Goal: Task Accomplishment & Management: Manage account settings

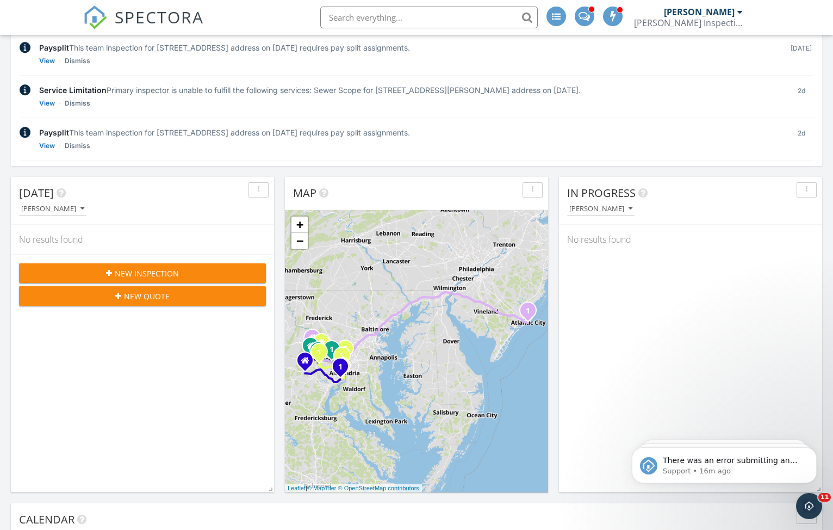
scroll to position [159, 0]
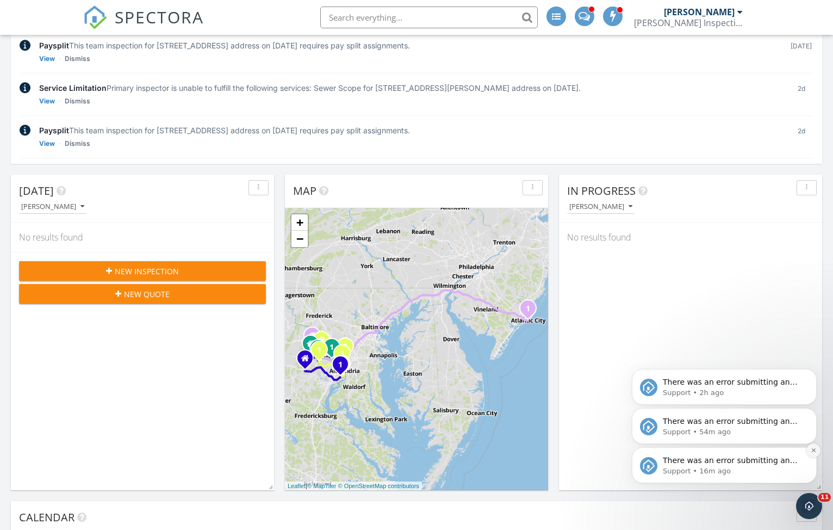
click at [813, 453] on icon "Dismiss notification" at bounding box center [814, 450] width 6 height 6
click at [776, 431] on p "Support • 2h ago" at bounding box center [733, 432] width 140 height 10
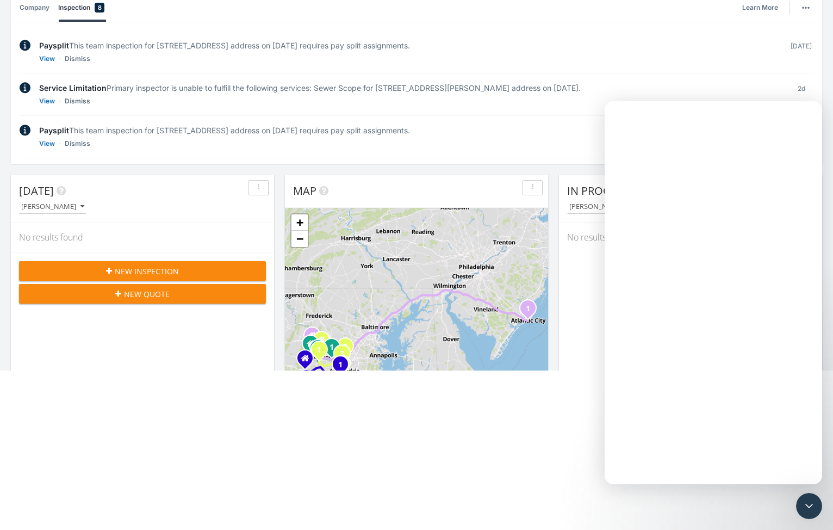
scroll to position [0, 0]
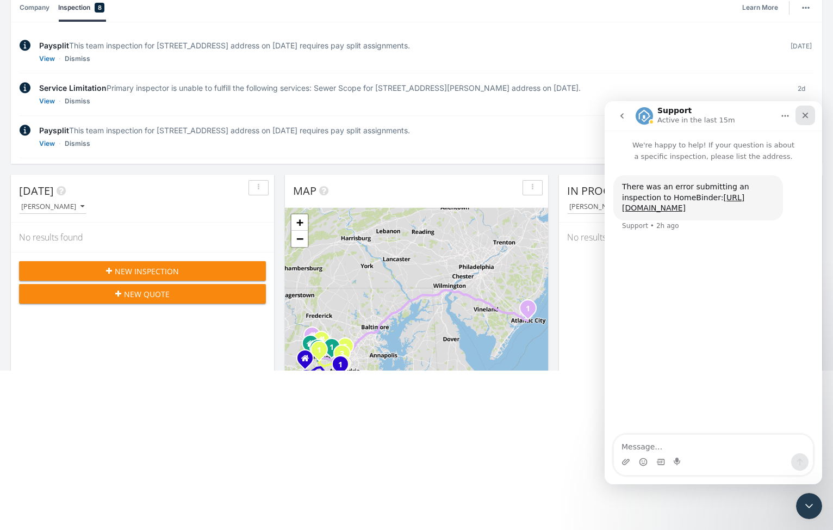
click at [809, 114] on icon "Close" at bounding box center [805, 115] width 9 height 9
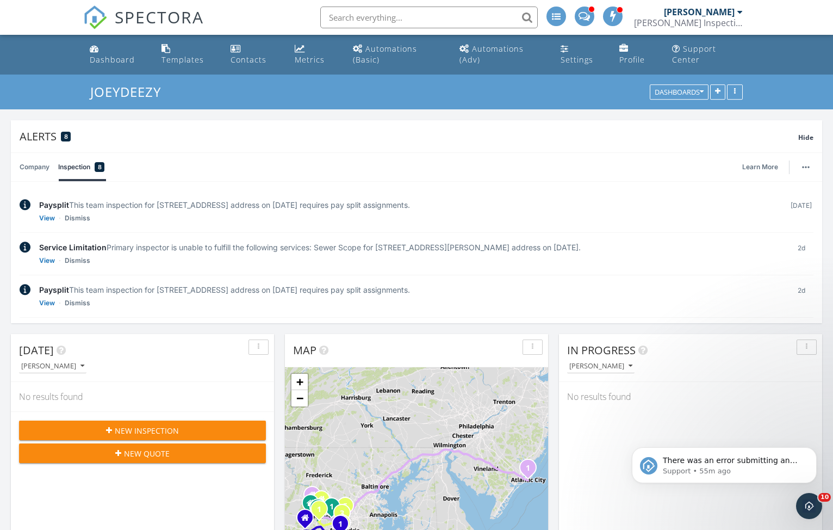
click at [822, 451] on div "There was an error submitting an inspection to HomeBinder: https://app.spectora…" at bounding box center [724, 415] width 200 height 136
click at [812, 450] on icon "Dismiss notification" at bounding box center [814, 450] width 6 height 6
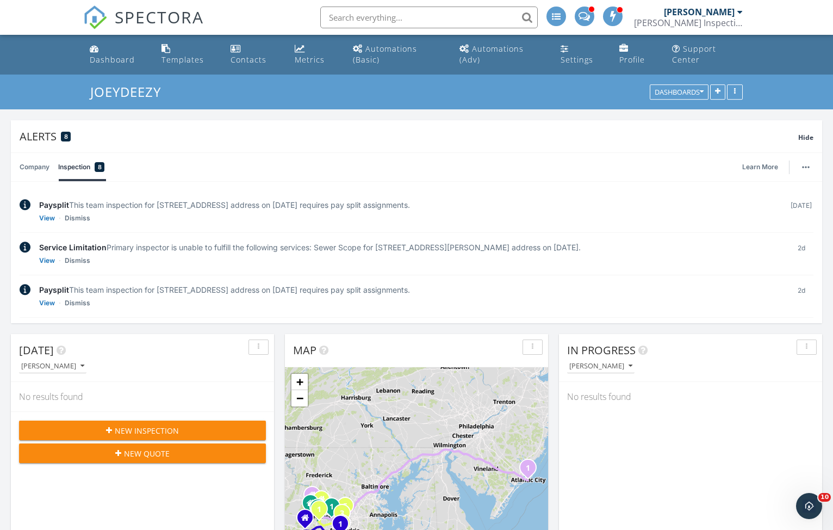
click at [145, 8] on span "SPECTORA" at bounding box center [159, 16] width 89 height 23
click at [742, 14] on div at bounding box center [740, 12] width 5 height 9
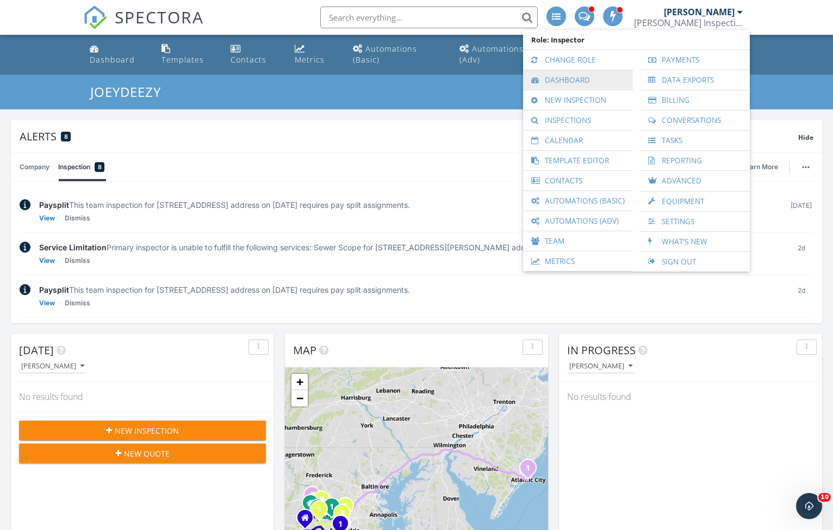
click at [555, 77] on link "Dashboard" at bounding box center [578, 80] width 99 height 20
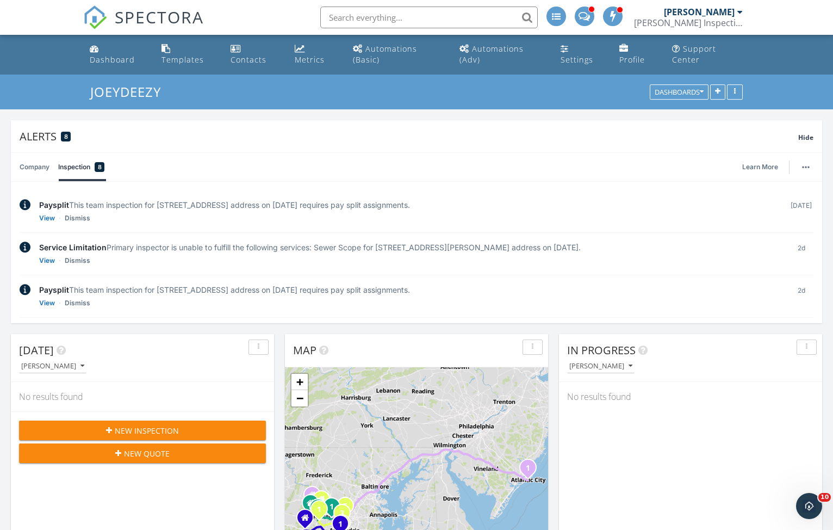
click at [739, 17] on div "[PERSON_NAME]" at bounding box center [703, 12] width 79 height 11
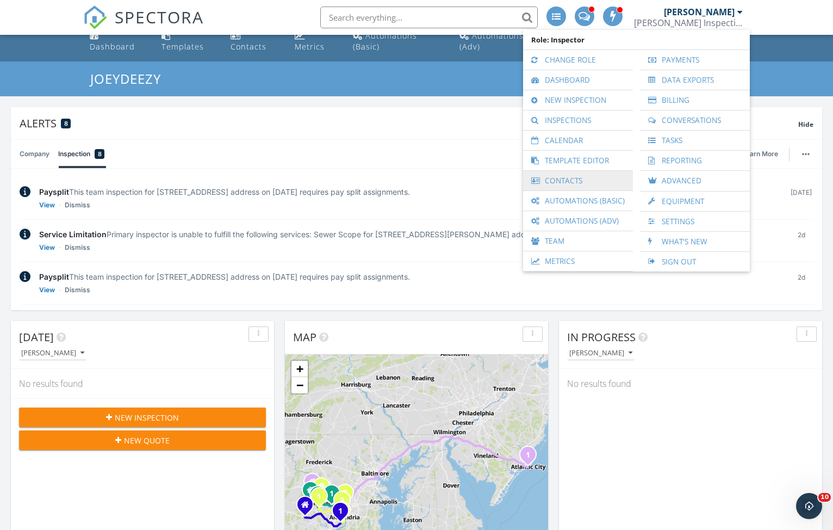
scroll to position [14, 0]
click at [574, 261] on link "Metrics" at bounding box center [578, 261] width 99 height 20
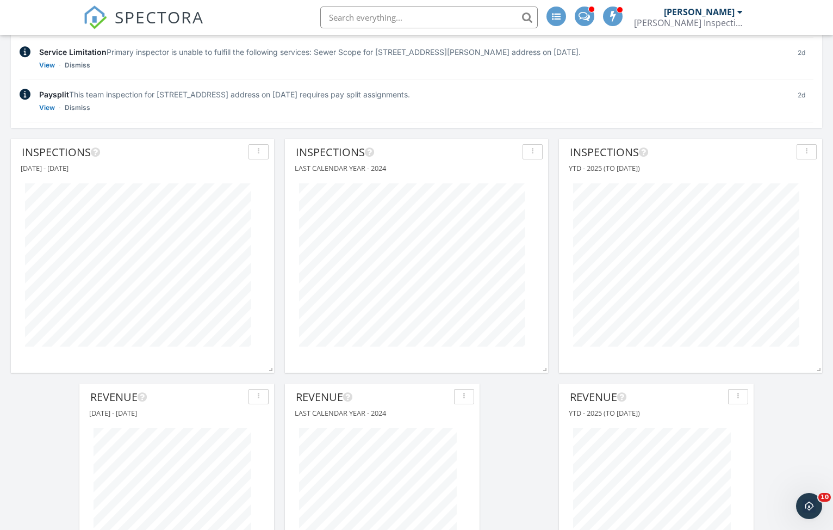
scroll to position [192, 0]
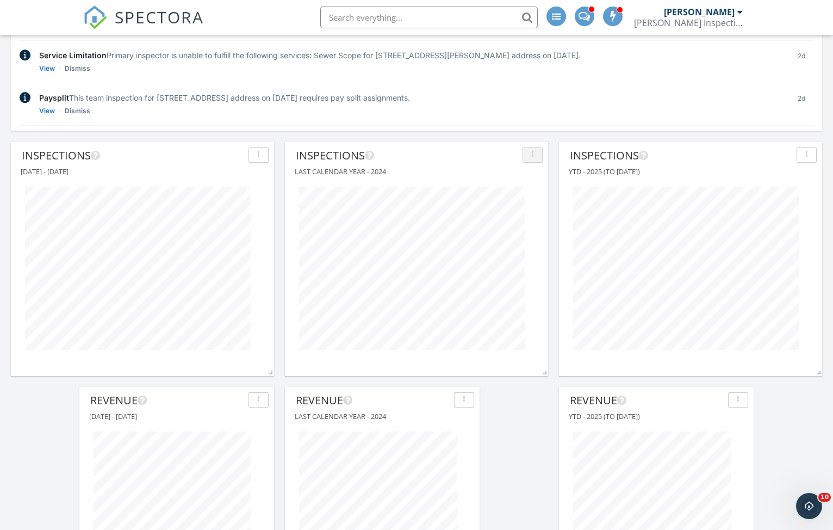
click at [535, 152] on div "button" at bounding box center [533, 155] width 10 height 8
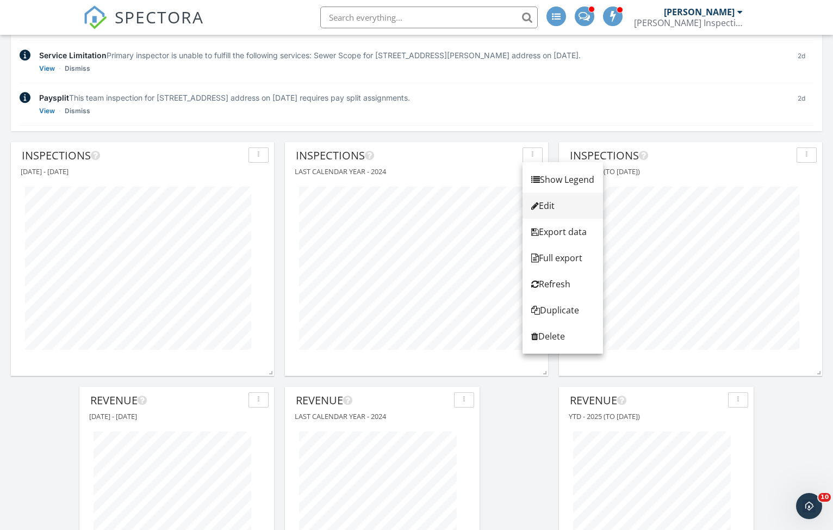
click at [550, 204] on div "Edit" at bounding box center [562, 205] width 63 height 13
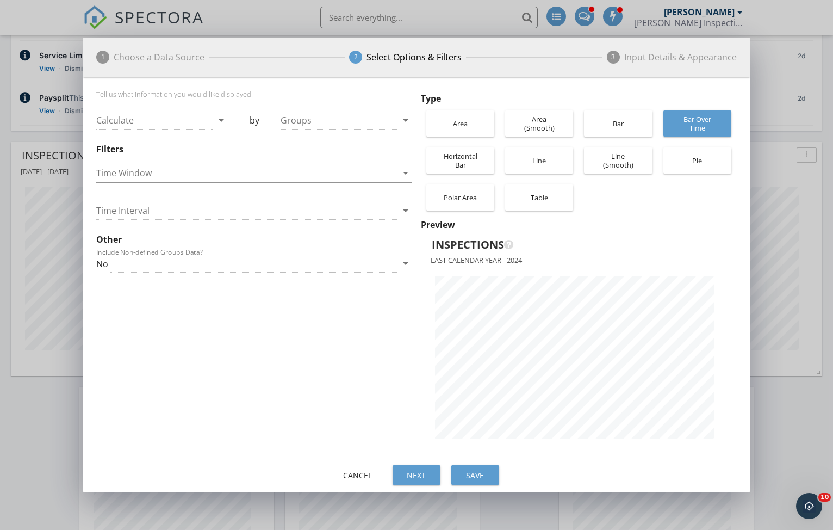
scroll to position [385, 666]
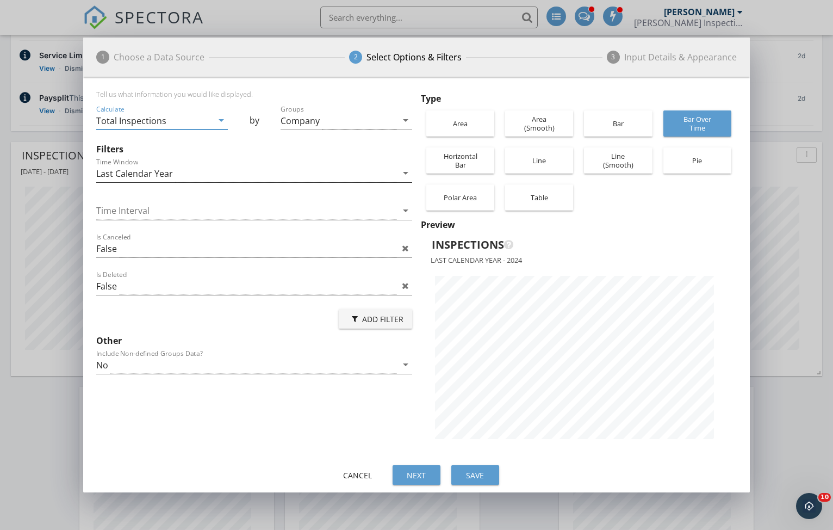
click at [403, 174] on icon "arrow_drop_down" at bounding box center [405, 172] width 13 height 13
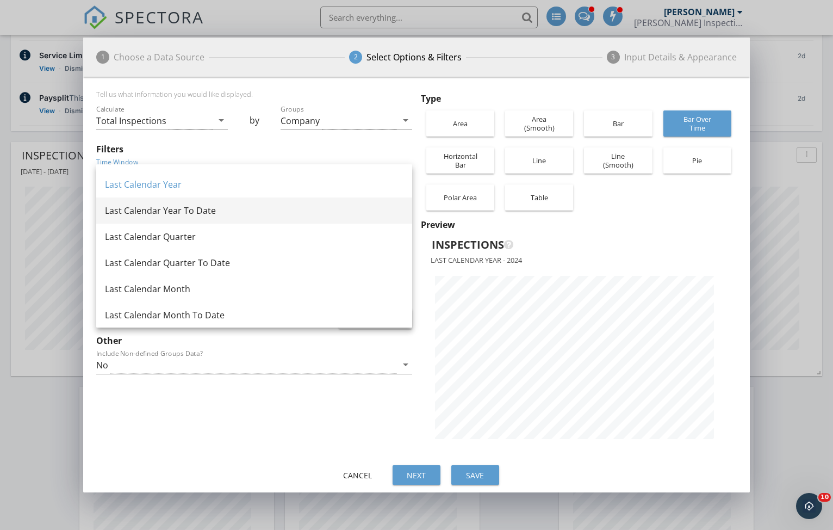
scroll to position [181, 0]
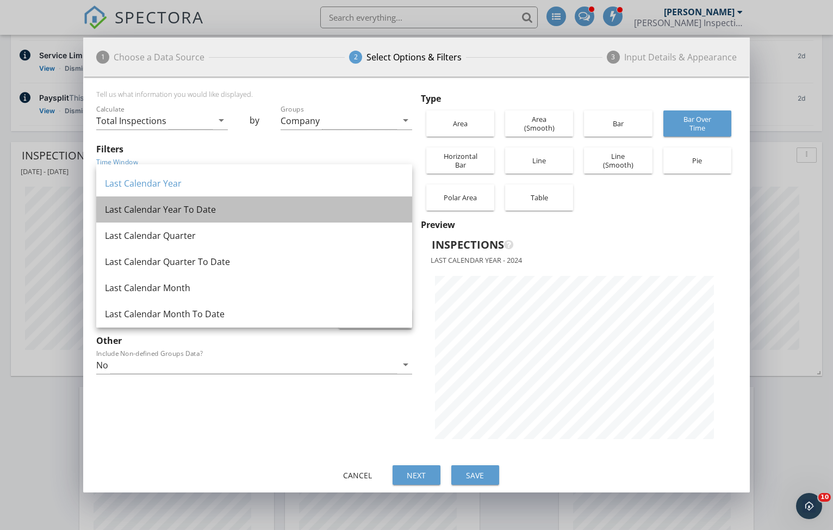
click at [271, 216] on div "Last Calendar Year To Date" at bounding box center [254, 209] width 299 height 26
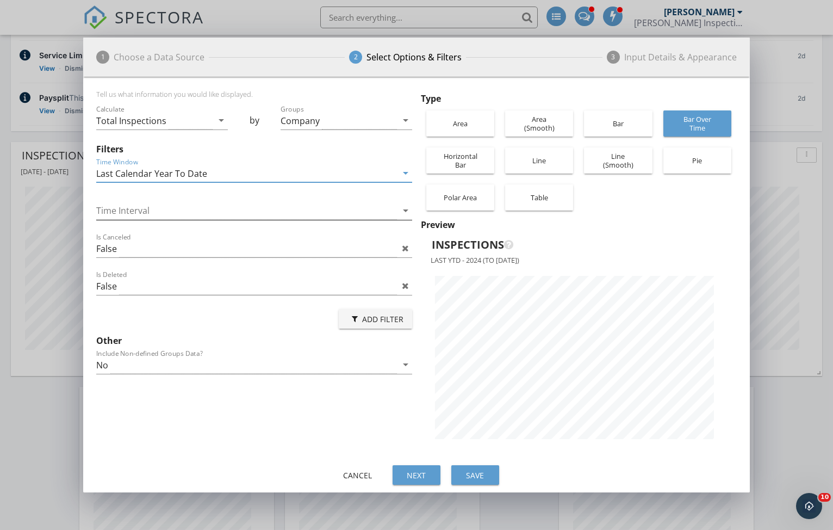
scroll to position [543552, 543270]
click at [487, 480] on div "Save" at bounding box center [475, 474] width 30 height 11
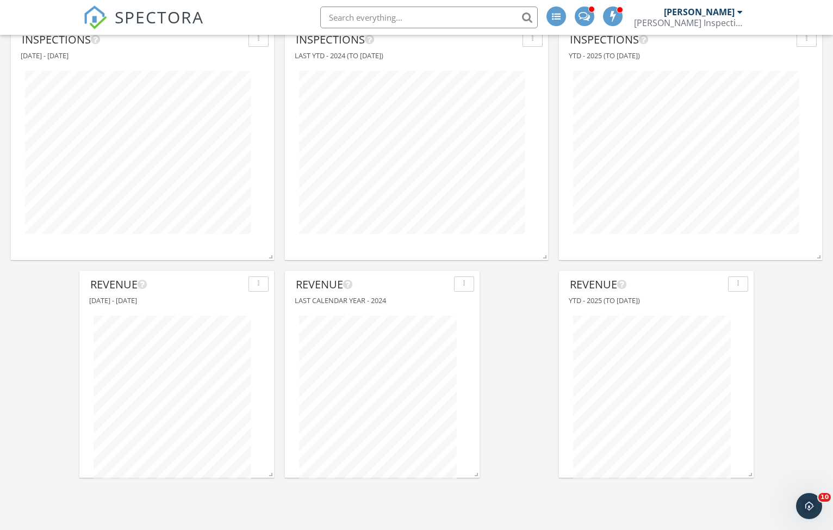
scroll to position [310, 0]
click at [468, 284] on div "button" at bounding box center [464, 282] width 10 height 8
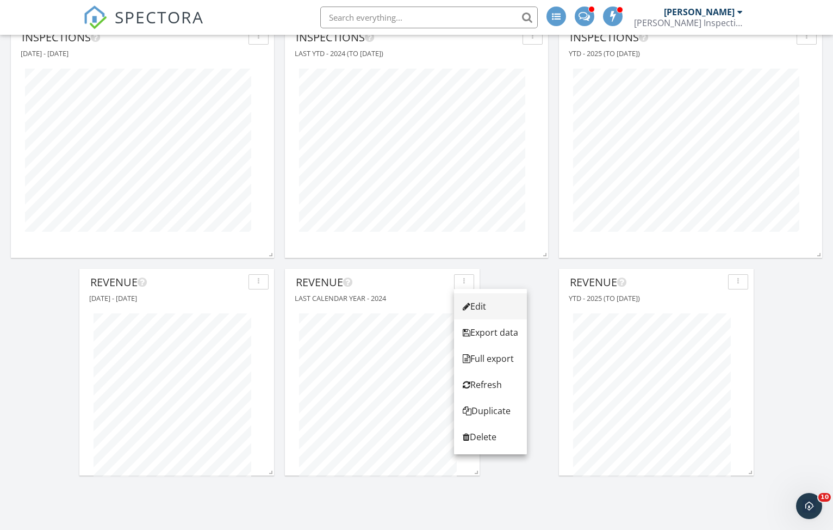
click at [486, 308] on div "Edit" at bounding box center [490, 306] width 55 height 13
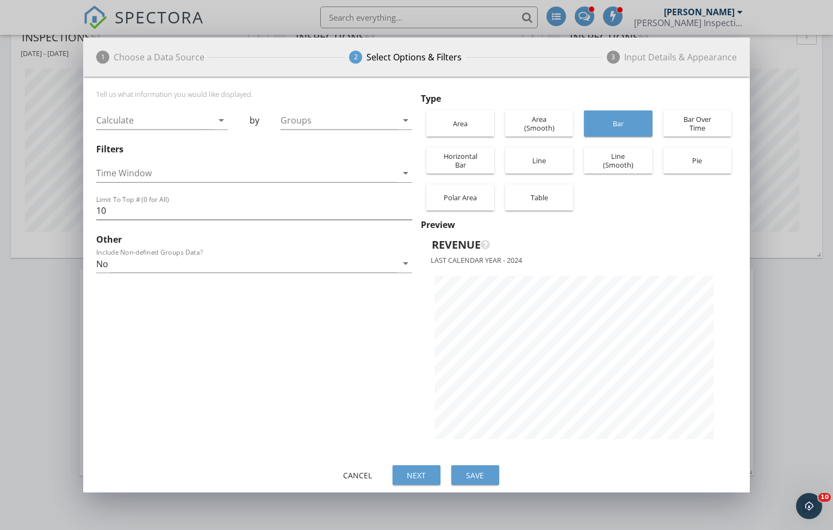
scroll to position [385, 666]
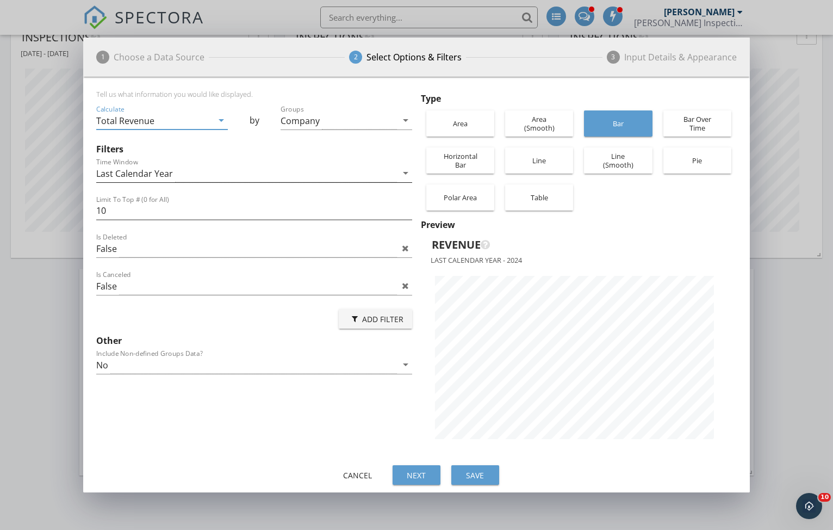
click at [405, 169] on icon "arrow_drop_down" at bounding box center [405, 172] width 13 height 13
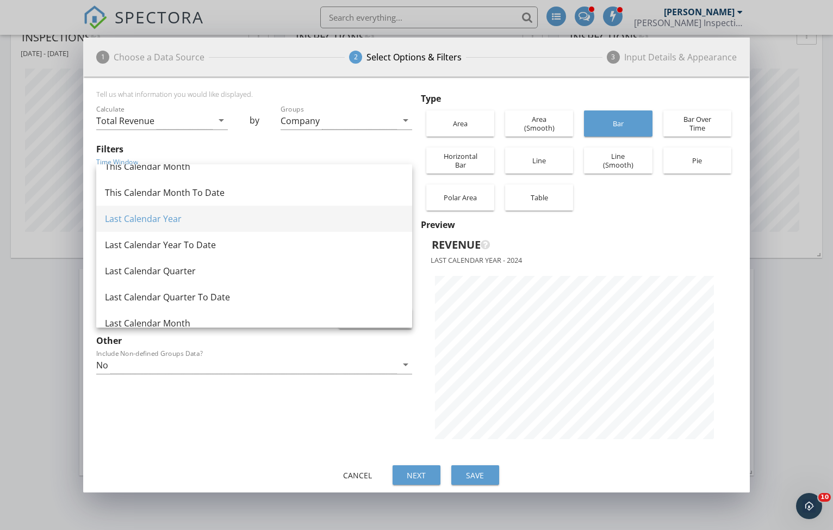
scroll to position [174, 0]
click at [185, 240] on div "Last Calendar Year To Date" at bounding box center [254, 243] width 299 height 13
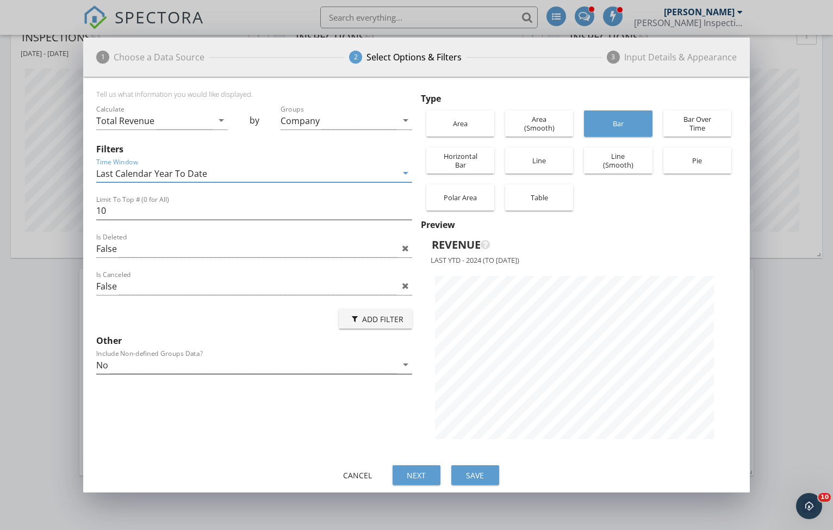
scroll to position [385, 666]
click at [481, 476] on div "Save" at bounding box center [475, 474] width 30 height 11
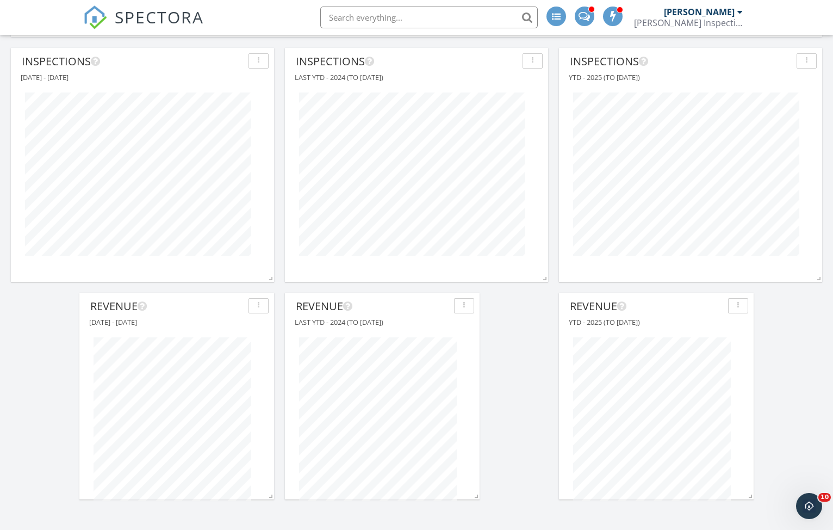
scroll to position [287, 0]
